Goal: Information Seeking & Learning: Learn about a topic

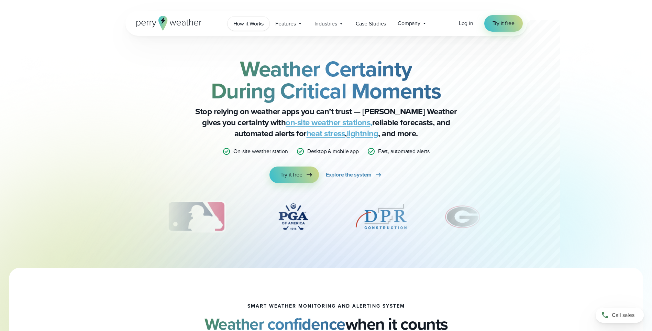
click at [253, 22] on span "How it Works" at bounding box center [248, 24] width 31 height 8
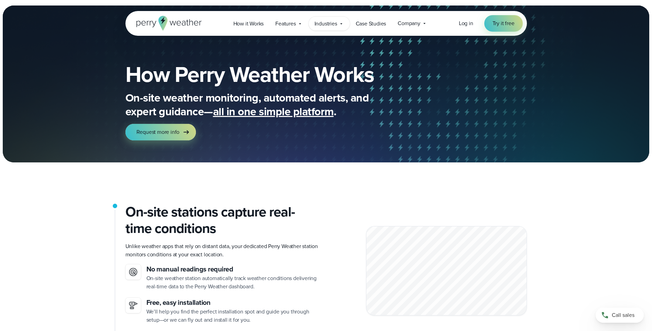
click at [341, 24] on icon at bounding box center [341, 23] width 5 height 5
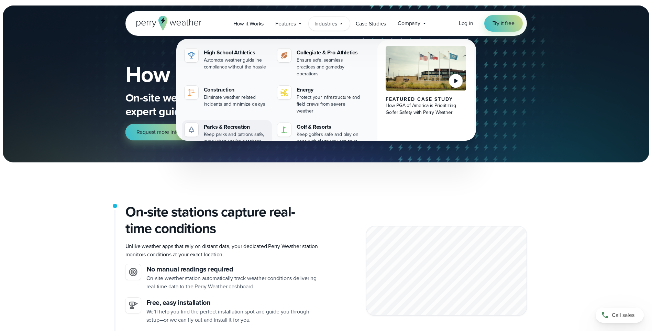
click at [228, 123] on div "Parks & Recreation" at bounding box center [237, 127] width 66 height 8
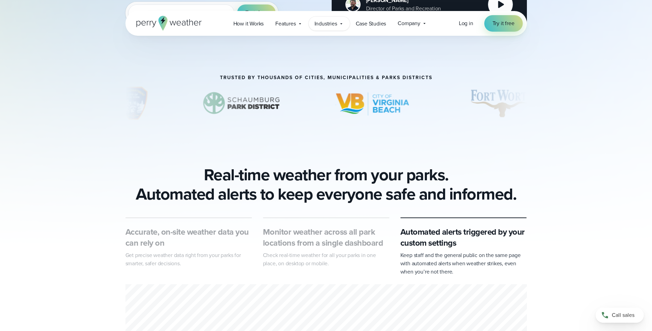
scroll to position [172, 0]
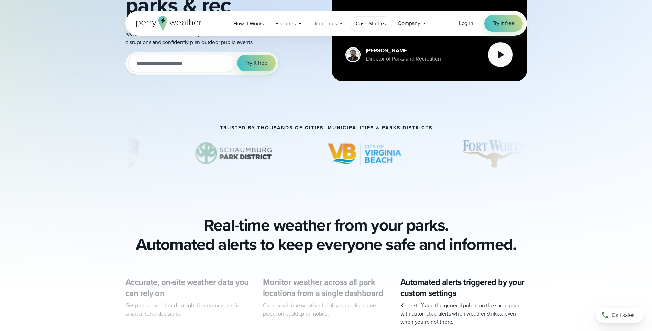
click at [377, 23] on span "Case Studies" at bounding box center [371, 24] width 31 height 8
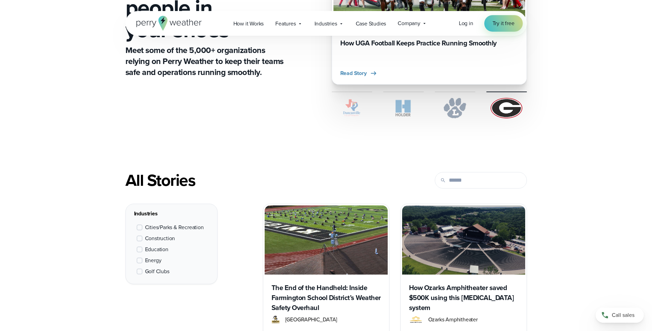
scroll to position [172, 0]
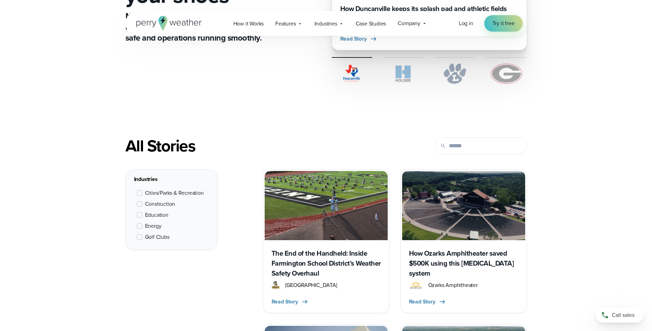
click at [140, 192] on span at bounding box center [139, 192] width 5 height 5
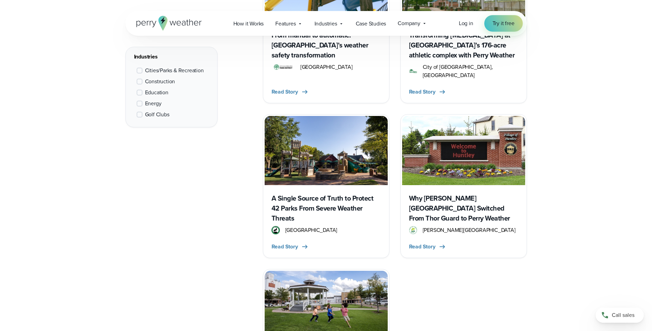
scroll to position [568, 0]
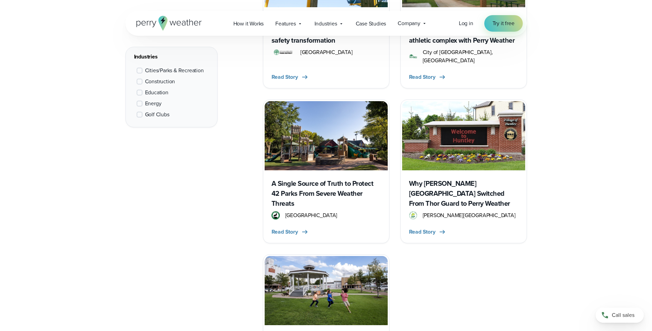
click at [471, 178] on h3 "Why Huntley Park District Switched From Thor Guard to Perry Weather" at bounding box center [463, 193] width 109 height 30
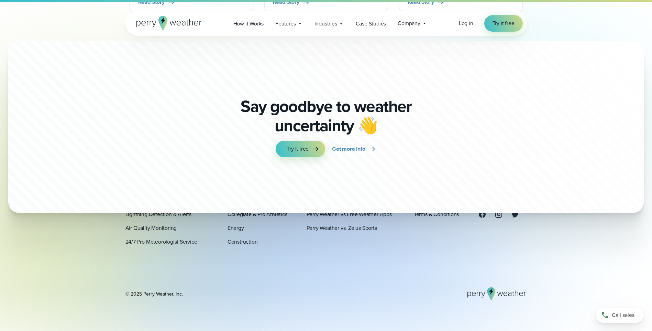
scroll to position [1418, 0]
